Goal: Task Accomplishment & Management: Manage account settings

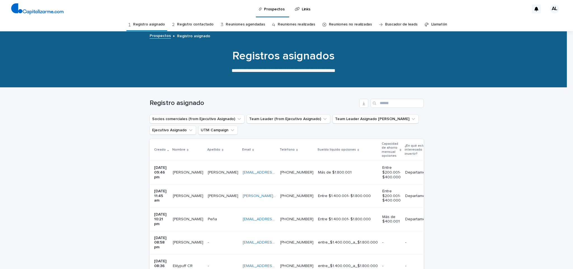
scroll to position [69, 0]
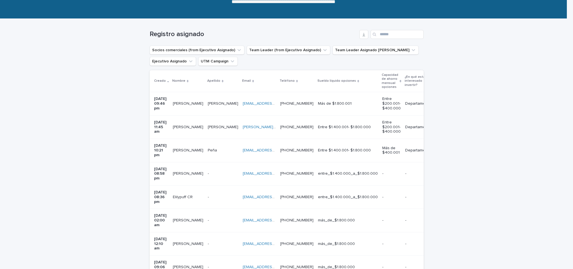
click at [187, 108] on div "[PERSON_NAME] [PERSON_NAME]" at bounding box center [188, 103] width 30 height 9
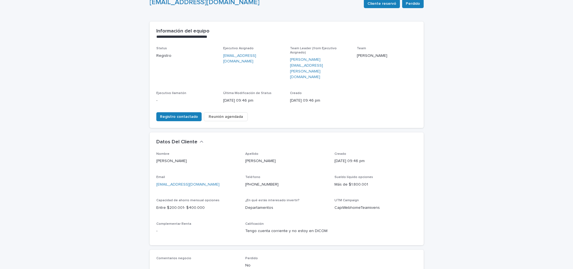
scroll to position [46, 0]
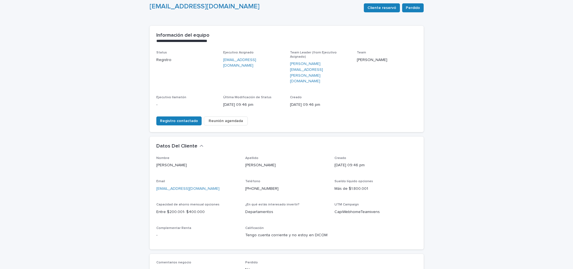
click at [221, 118] on span "Reunión agendada" at bounding box center [226, 121] width 34 height 6
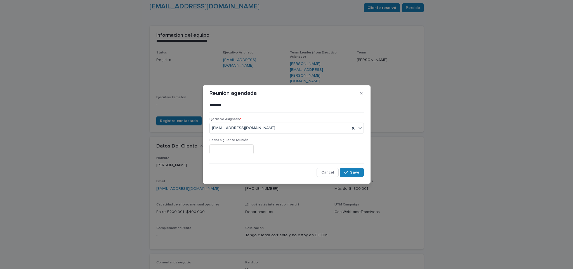
click at [242, 151] on input "text" at bounding box center [231, 149] width 44 height 10
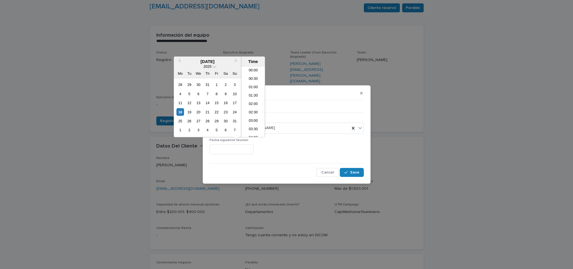
scroll to position [296, 0]
click at [216, 111] on div "22" at bounding box center [217, 112] width 8 height 8
click at [250, 98] on li "09:00" at bounding box center [253, 99] width 24 height 8
type input "**********"
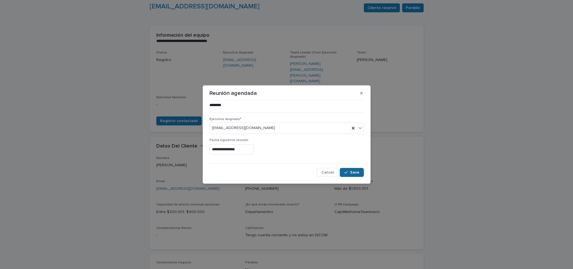
click at [353, 173] on span "Save" at bounding box center [354, 172] width 9 height 4
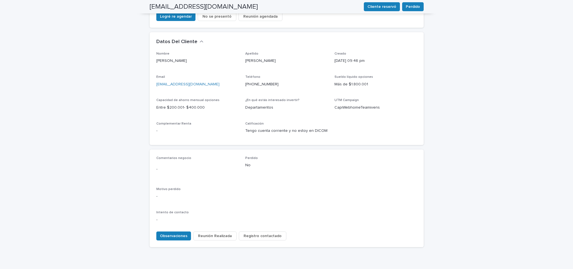
scroll to position [151, 0]
click at [180, 232] on span "Observaciones" at bounding box center [173, 235] width 27 height 6
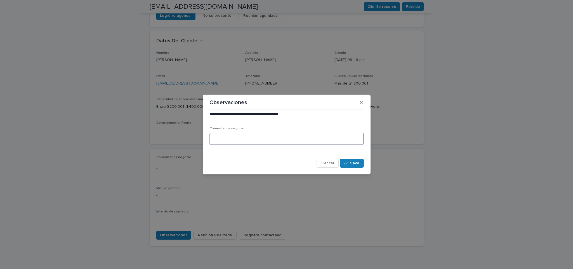
click at [240, 138] on textarea at bounding box center [286, 139] width 154 height 12
type textarea "**********"
click at [353, 163] on span "Save" at bounding box center [354, 163] width 9 height 4
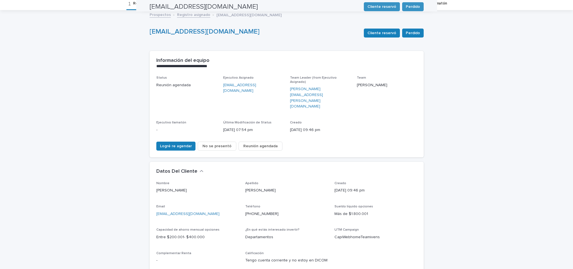
scroll to position [4, 0]
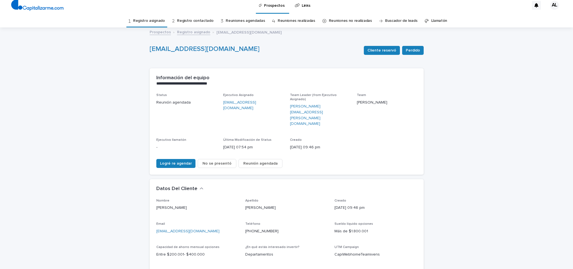
click at [150, 21] on link "Registro asignado" at bounding box center [149, 20] width 32 height 13
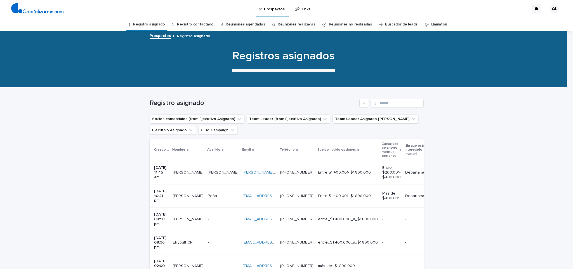
click at [186, 177] on div "[PERSON_NAME]" at bounding box center [188, 172] width 30 height 9
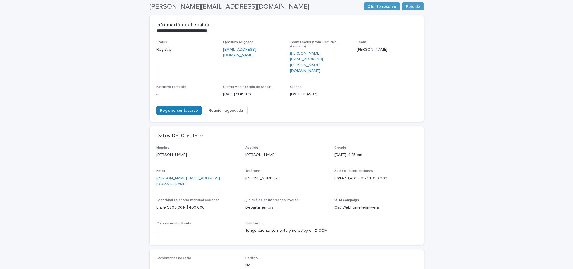
scroll to position [47, 0]
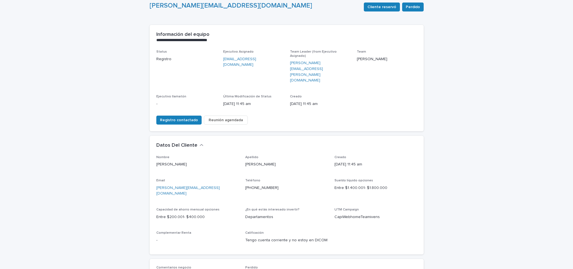
click at [229, 117] on span "Reunión agendada" at bounding box center [226, 120] width 34 height 6
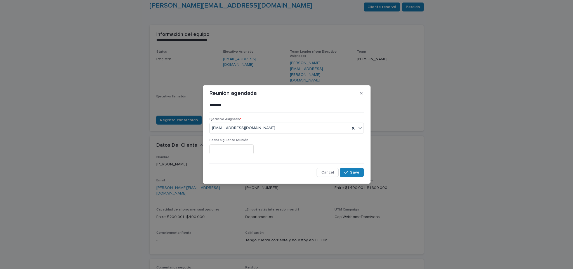
click at [254, 149] on input "text" at bounding box center [231, 149] width 44 height 10
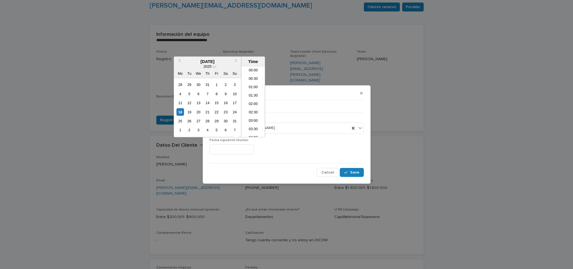
scroll to position [296, 0]
click at [252, 76] on li "18:00" at bounding box center [253, 76] width 24 height 8
click at [246, 148] on input "**********" at bounding box center [231, 149] width 44 height 10
click at [189, 111] on div "19" at bounding box center [189, 112] width 8 height 8
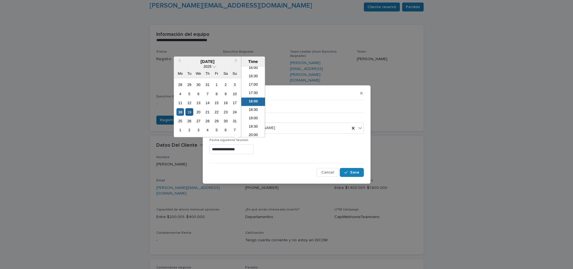
type input "**********"
click at [253, 101] on li "18:00" at bounding box center [253, 102] width 24 height 8
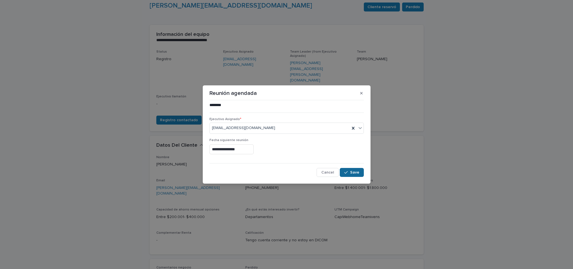
click at [357, 172] on span "Save" at bounding box center [354, 172] width 9 height 4
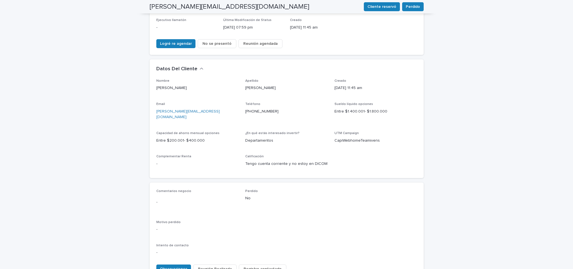
scroll to position [124, 0]
click at [175, 265] on span "Observaciones" at bounding box center [173, 268] width 27 height 6
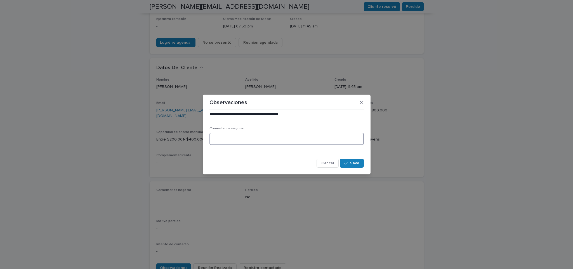
click at [239, 138] on textarea at bounding box center [286, 139] width 154 height 12
type textarea "**********"
click at [351, 164] on span "Save" at bounding box center [354, 163] width 9 height 4
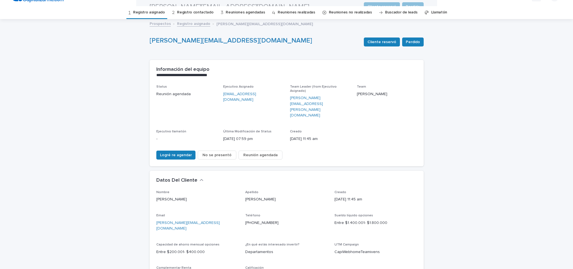
scroll to position [0, 0]
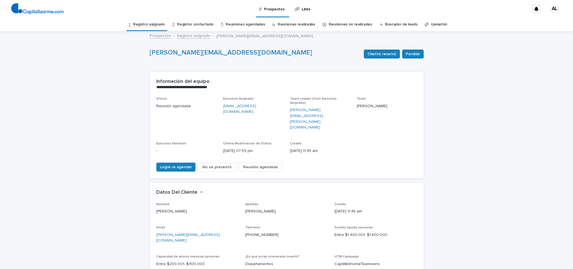
click at [240, 28] on link "Reuniones agendadas" at bounding box center [245, 24] width 39 height 13
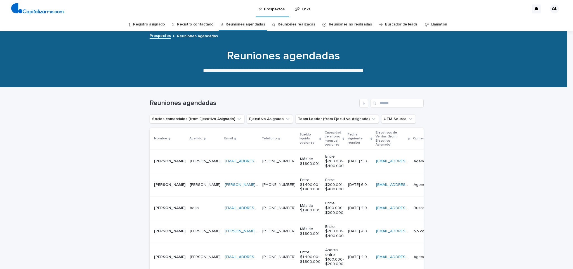
click at [158, 25] on link "Registro asignado" at bounding box center [149, 24] width 32 height 13
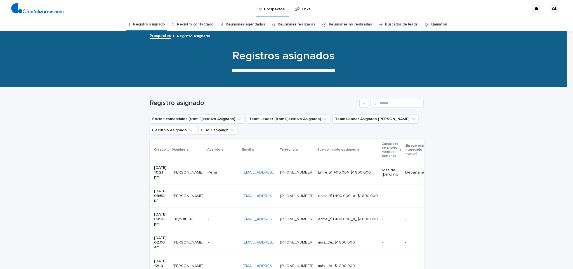
click at [168, 173] on p "[DATE] 10:21 pm" at bounding box center [161, 172] width 14 height 14
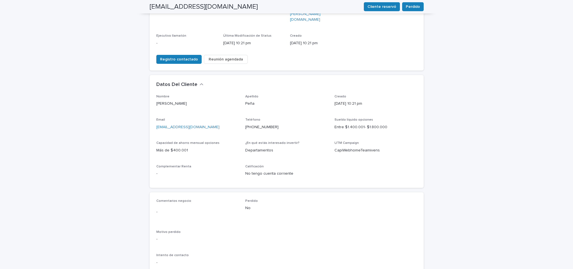
scroll to position [109, 0]
click at [233, 55] on span "Reunión agendada" at bounding box center [226, 58] width 34 height 6
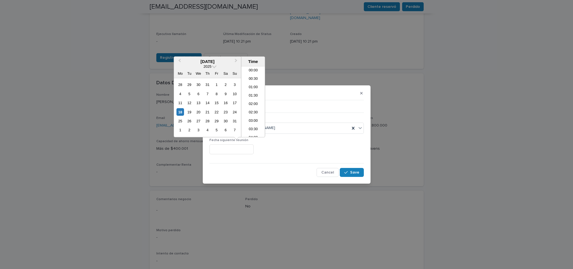
click at [253, 151] on input "text" at bounding box center [231, 149] width 44 height 10
click at [190, 112] on div "19" at bounding box center [189, 112] width 8 height 8
click at [251, 67] on li "12:00" at bounding box center [253, 68] width 24 height 8
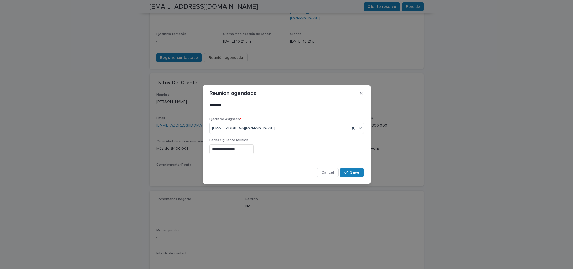
type input "**********"
click at [355, 171] on span "Save" at bounding box center [354, 172] width 9 height 4
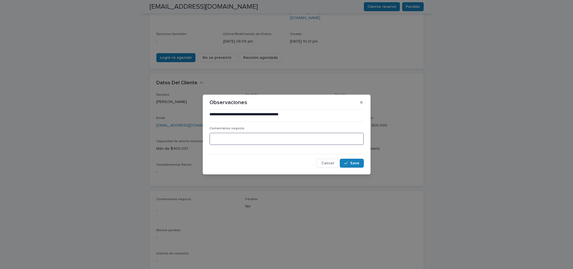
click at [224, 140] on textarea at bounding box center [286, 139] width 154 height 12
type textarea "**********"
click at [350, 161] on div "button" at bounding box center [347, 163] width 6 height 4
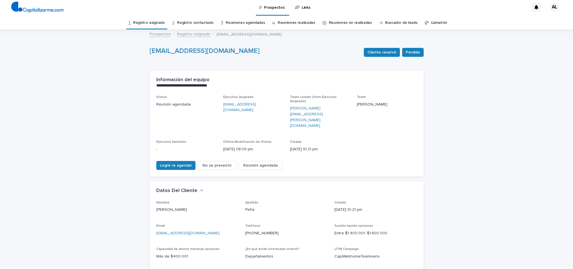
scroll to position [1, 0]
click at [160, 23] on link "Registro asignado" at bounding box center [149, 23] width 32 height 13
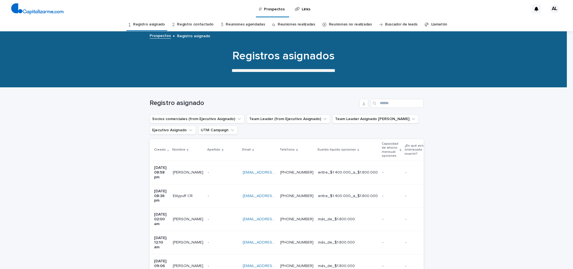
click at [162, 177] on div "[DATE] 08:58 pm" at bounding box center [161, 172] width 14 height 18
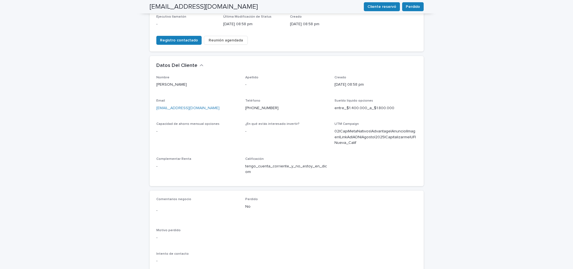
scroll to position [128, 0]
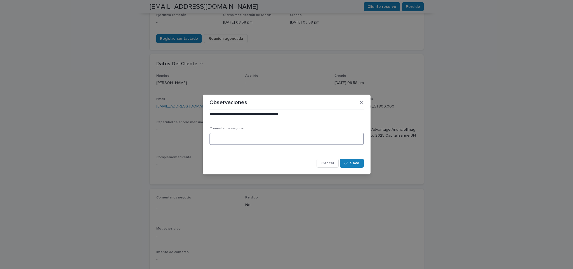
click at [249, 138] on textarea at bounding box center [286, 139] width 154 height 12
type textarea "**********"
click at [353, 162] on span "Save" at bounding box center [354, 163] width 9 height 4
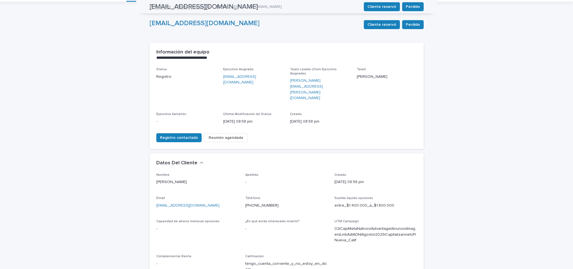
scroll to position [0, 0]
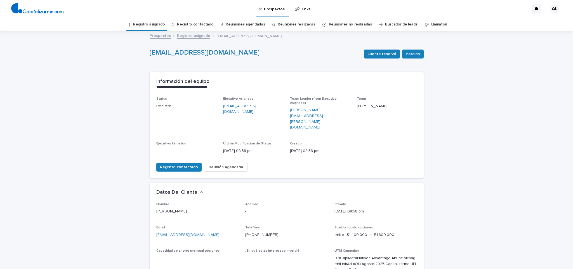
click at [146, 23] on link "Registro asignado" at bounding box center [149, 24] width 32 height 13
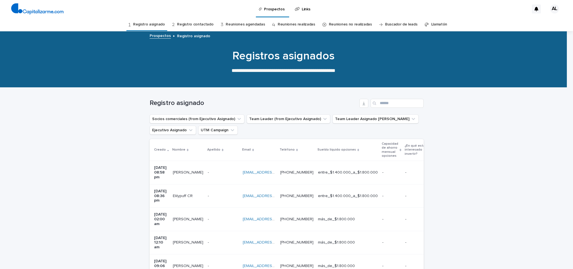
click at [187, 193] on div "Elilypuff CR Elilypuff CR" at bounding box center [188, 195] width 30 height 9
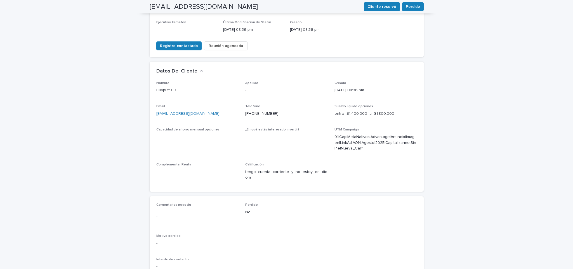
scroll to position [123, 0]
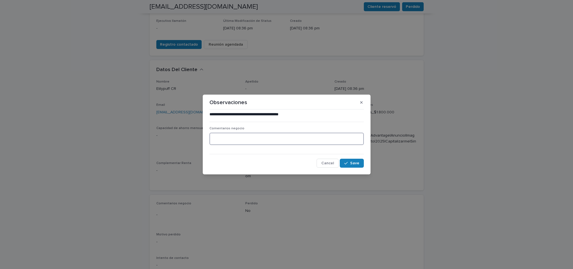
click at [225, 137] on textarea at bounding box center [286, 139] width 154 height 12
type textarea "**********"
click at [357, 163] on span "Save" at bounding box center [354, 163] width 9 height 4
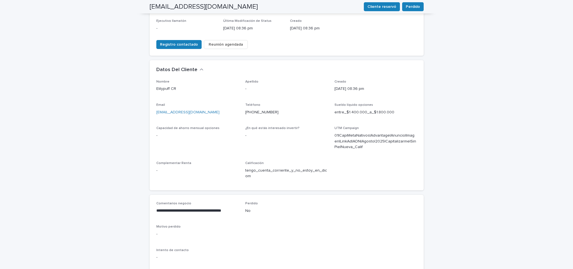
scroll to position [119, 0]
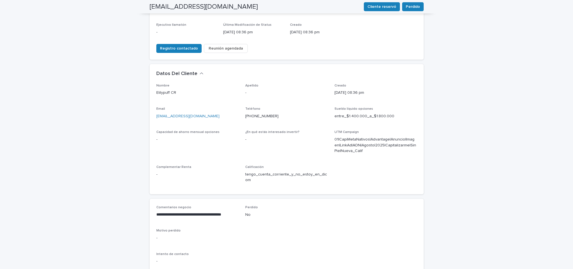
click at [222, 46] on span "Reunión agendada" at bounding box center [226, 49] width 34 height 6
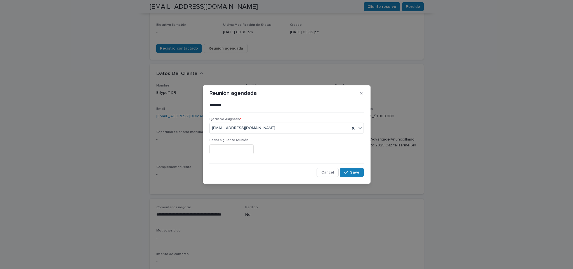
click at [250, 149] on input "text" at bounding box center [231, 149] width 44 height 10
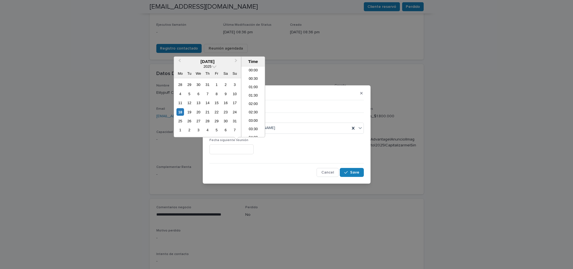
scroll to position [305, 0]
click at [190, 112] on div "19" at bounding box center [189, 112] width 8 height 8
click at [250, 76] on li "17:00" at bounding box center [253, 79] width 24 height 8
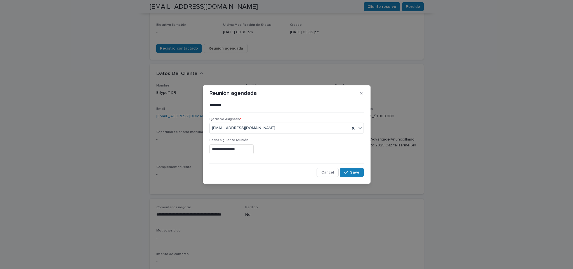
type input "**********"
click at [352, 171] on span "Save" at bounding box center [354, 172] width 9 height 4
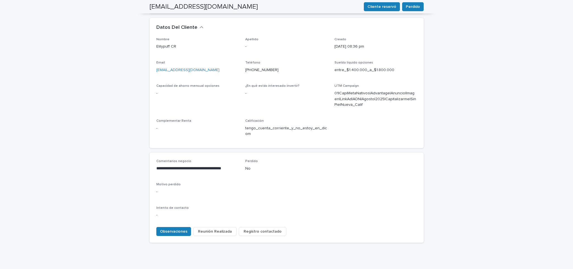
scroll to position [0, 0]
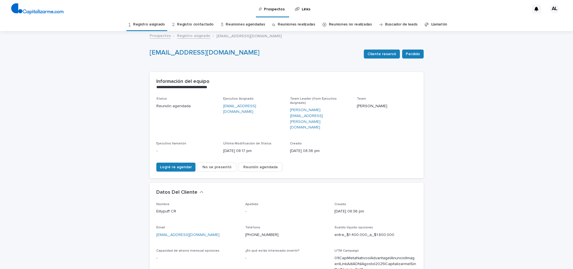
click at [149, 26] on link "Registro asignado" at bounding box center [149, 24] width 32 height 13
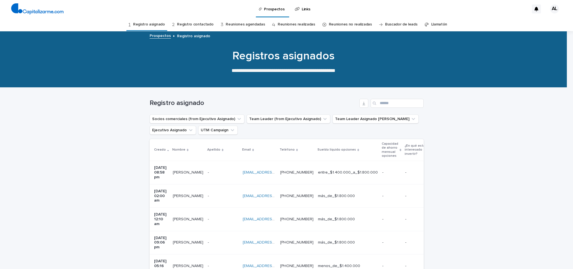
click at [191, 194] on div "[PERSON_NAME] [PERSON_NAME]" at bounding box center [188, 195] width 30 height 9
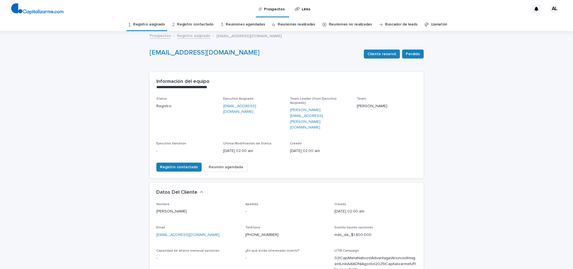
click at [150, 21] on link "Registro asignado" at bounding box center [149, 24] width 32 height 13
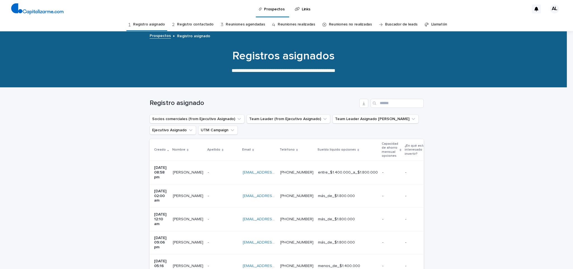
click at [189, 262] on p "[PERSON_NAME]" at bounding box center [189, 265] width 32 height 6
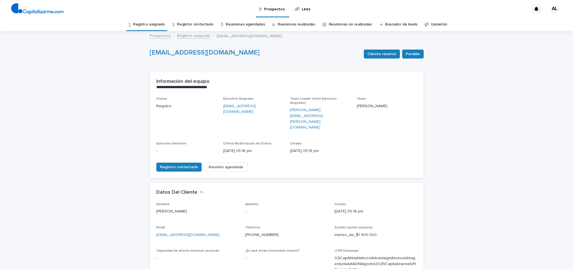
click at [154, 23] on link "Registro asignado" at bounding box center [149, 24] width 32 height 13
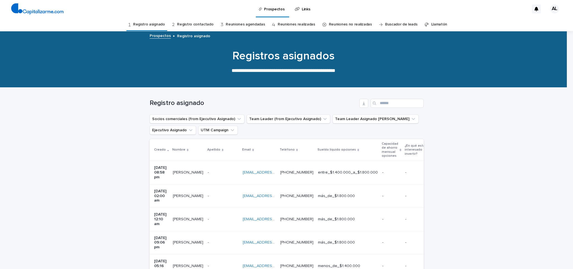
click at [187, 231] on td "[PERSON_NAME] [PERSON_NAME]" at bounding box center [188, 242] width 35 height 23
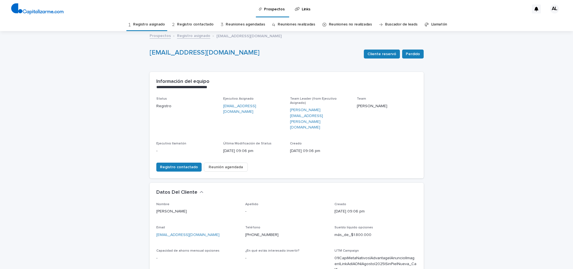
click at [155, 22] on link "Registro asignado" at bounding box center [149, 24] width 32 height 13
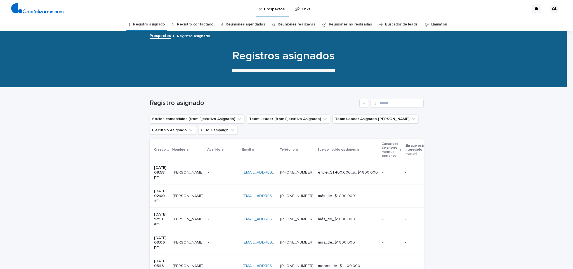
click at [161, 210] on div "[DATE] 12:10 am" at bounding box center [161, 219] width 14 height 18
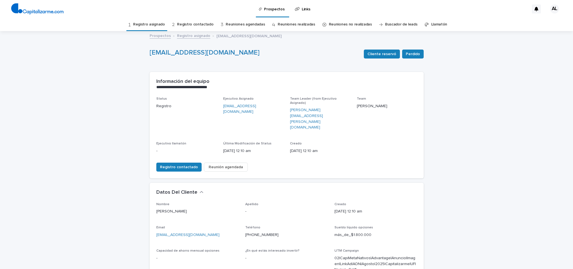
click at [147, 24] on link "Registro asignado" at bounding box center [149, 24] width 32 height 13
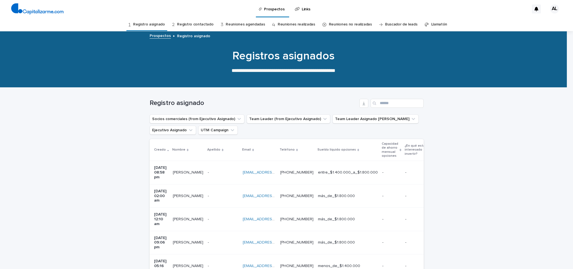
click at [168, 189] on p "[DATE] 02:00 am" at bounding box center [161, 196] width 14 height 14
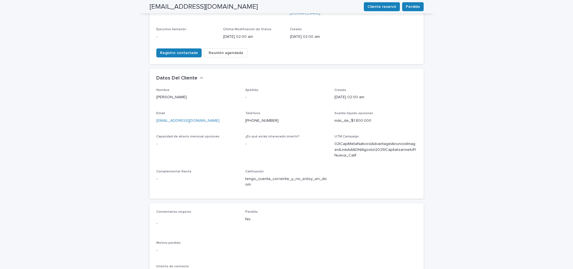
scroll to position [115, 0]
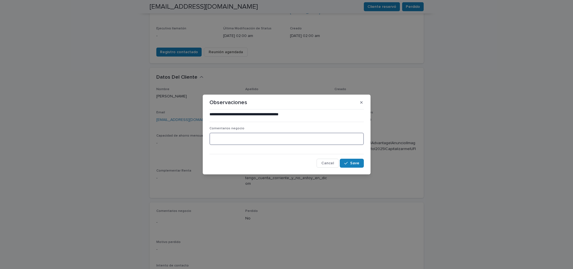
click at [253, 137] on textarea at bounding box center [286, 139] width 154 height 12
click at [247, 136] on textarea "**********" at bounding box center [286, 139] width 154 height 12
type textarea "**********"
click at [354, 161] on span "Save" at bounding box center [354, 163] width 9 height 4
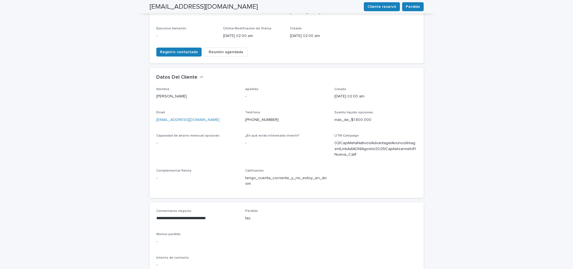
scroll to position [111, 0]
